Goal: Information Seeking & Learning: Find specific fact

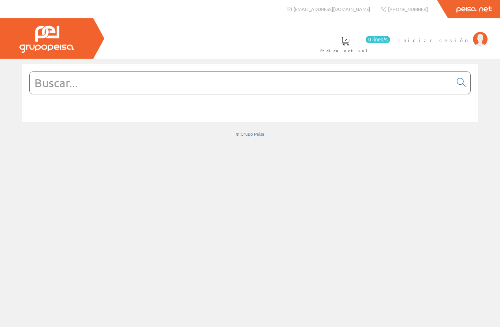
click at [456, 41] on span "Iniciar sesión" at bounding box center [434, 39] width 71 height 7
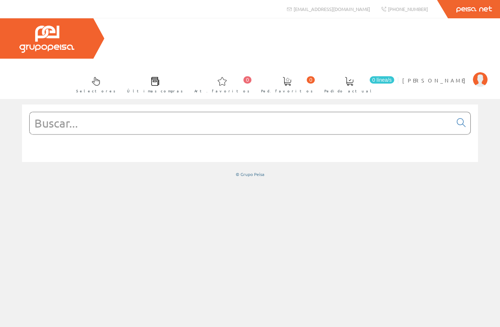
click at [162, 112] on input "text" at bounding box center [241, 123] width 423 height 22
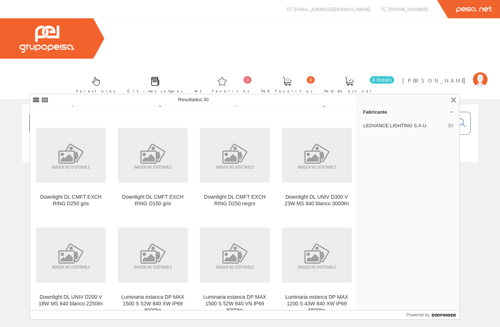
click at [154, 112] on input "Legrand DLP" at bounding box center [241, 123] width 423 height 22
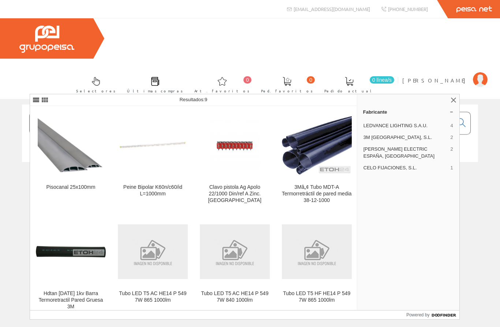
type input "Legrand DLP 100x35"
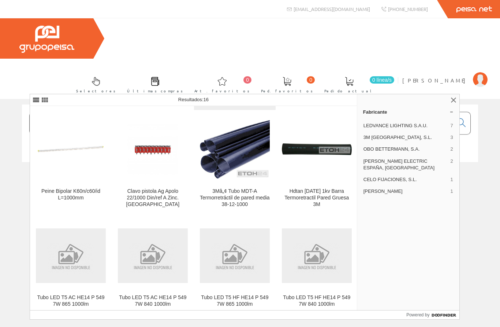
scroll to position [202, 0]
